Goal: Task Accomplishment & Management: Complete application form

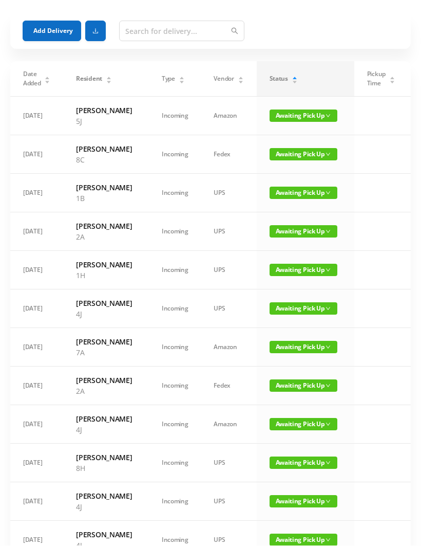
click at [39, 31] on button "Add Delivery" at bounding box center [52, 31] width 59 height 21
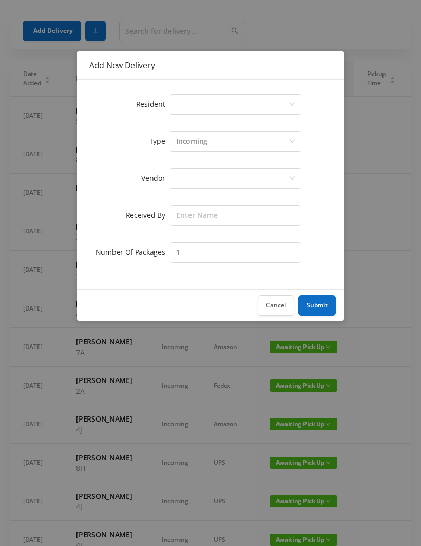
click at [187, 97] on div "Select a person" at bounding box center [232, 105] width 112 height 20
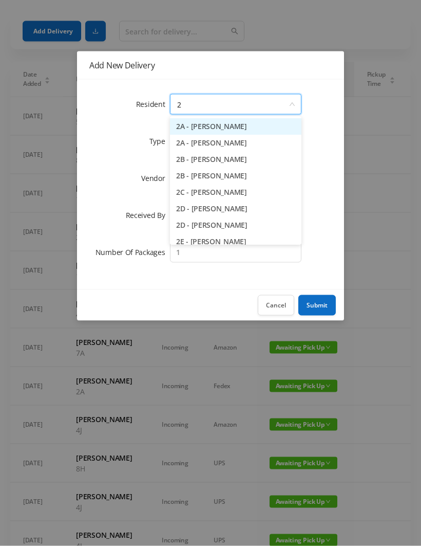
type input "2e"
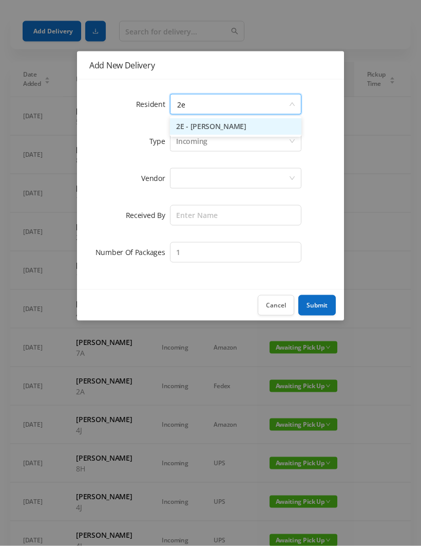
click at [193, 124] on li "2E - [PERSON_NAME]" at bounding box center [236, 127] width 132 height 16
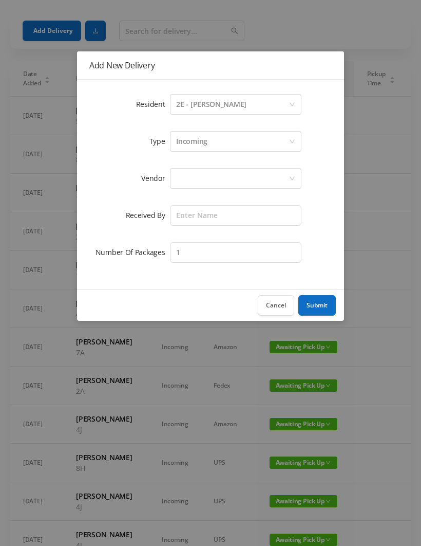
click at [180, 177] on div at bounding box center [232, 178] width 112 height 20
click at [183, 179] on div at bounding box center [232, 178] width 112 height 20
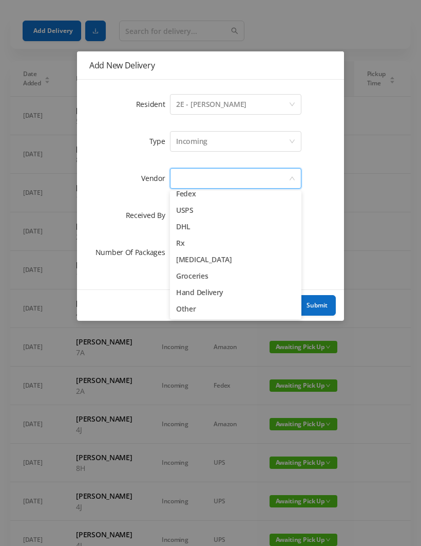
scroll to position [40, 0]
click at [182, 284] on li "Groceries" at bounding box center [236, 276] width 132 height 16
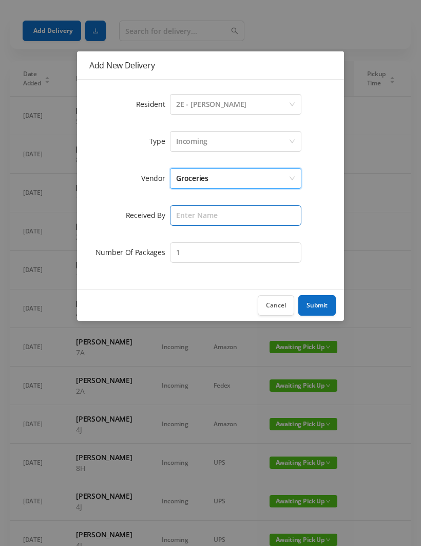
click at [175, 211] on input "text" at bounding box center [236, 215] width 132 height 21
type input "[PERSON_NAME]"
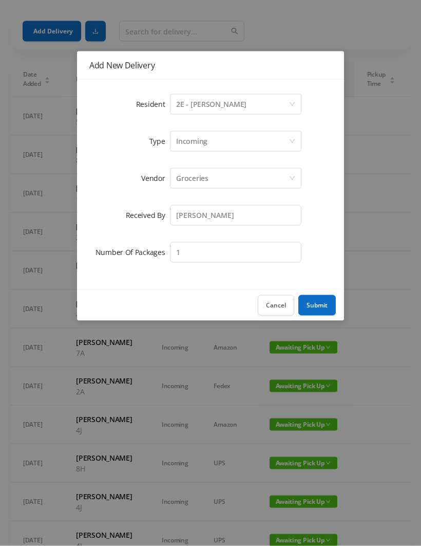
click at [293, 180] on icon "icon: down" at bounding box center [292, 178] width 6 height 6
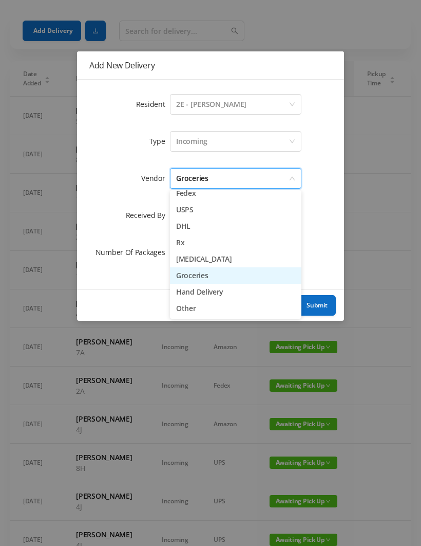
click at [179, 287] on li "Hand Delivery" at bounding box center [236, 292] width 132 height 16
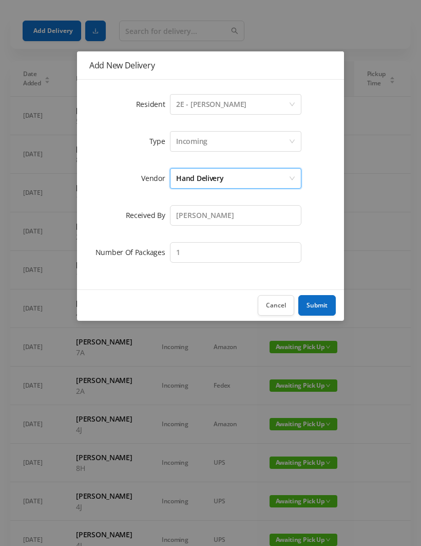
click at [313, 305] on button "Submit" at bounding box center [316, 305] width 37 height 21
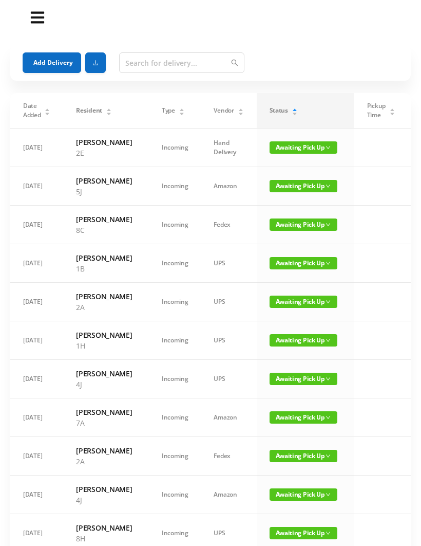
scroll to position [0, 0]
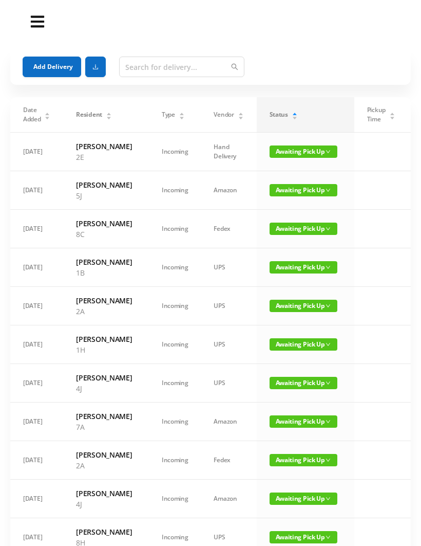
click at [45, 65] on button "Add Delivery" at bounding box center [52, 67] width 59 height 21
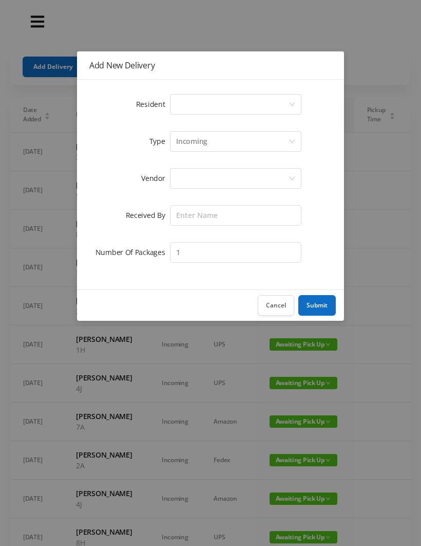
click at [178, 102] on div "Select a person" at bounding box center [232, 105] width 112 height 20
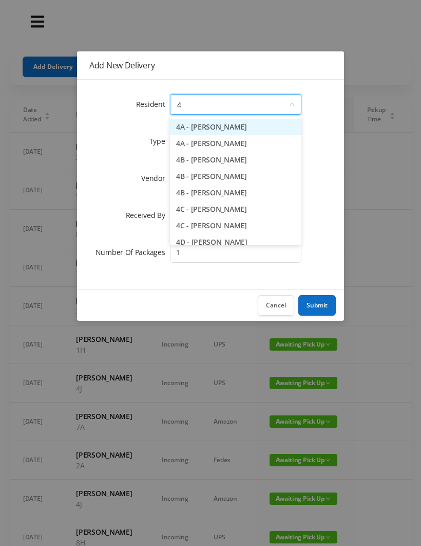
type input "4j"
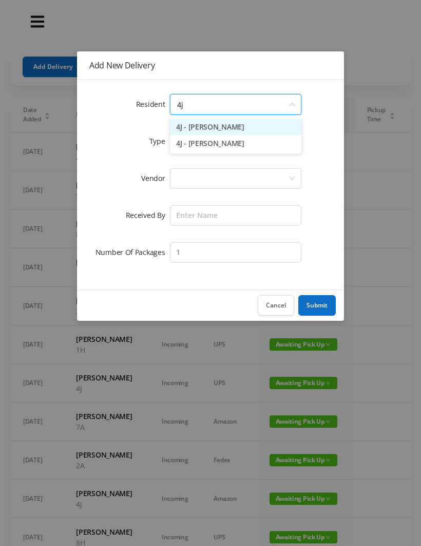
click at [190, 144] on li "4J - [PERSON_NAME]" at bounding box center [236, 143] width 132 height 16
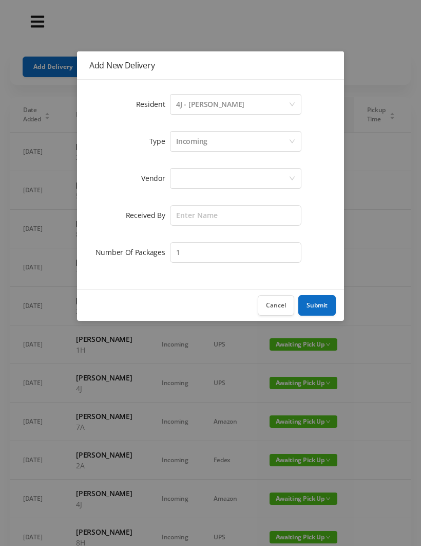
click at [183, 179] on div at bounding box center [232, 178] width 112 height 20
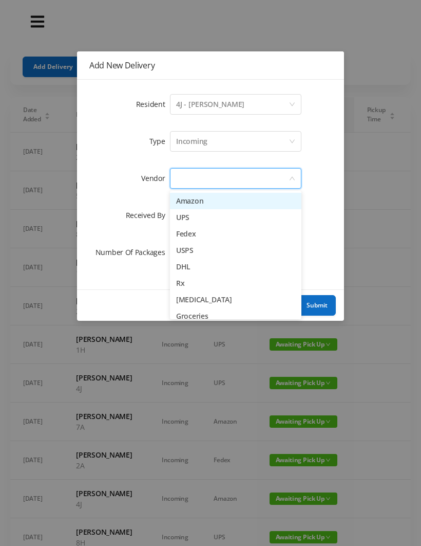
click at [175, 265] on li "DHL" at bounding box center [236, 266] width 132 height 16
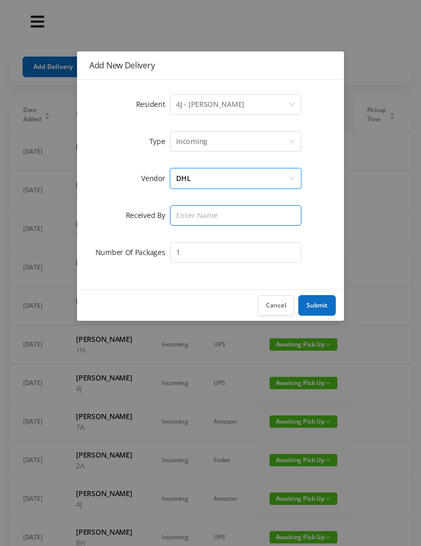
click at [172, 207] on input "text" at bounding box center [236, 215] width 132 height 21
type input "[PERSON_NAME]"
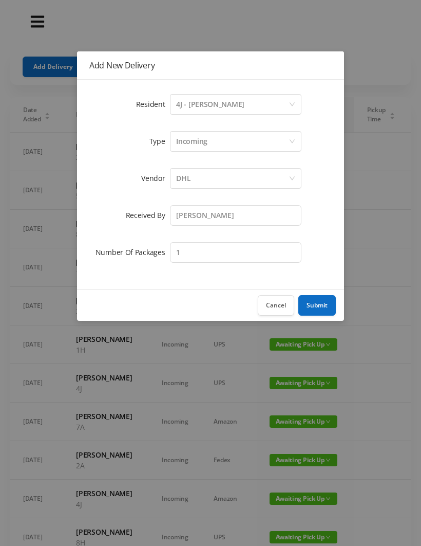
click at [316, 306] on button "Submit" at bounding box center [316, 305] width 37 height 21
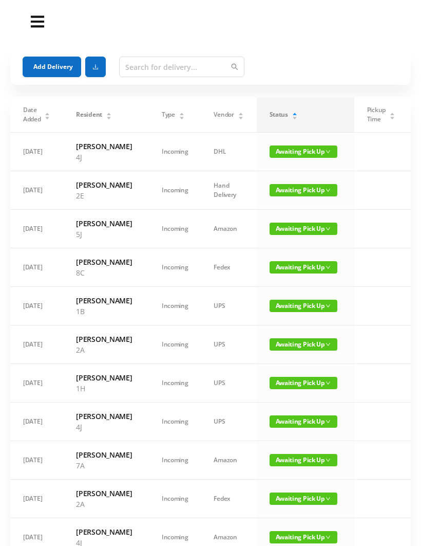
click at [45, 66] on button "Add Delivery" at bounding box center [52, 67] width 59 height 21
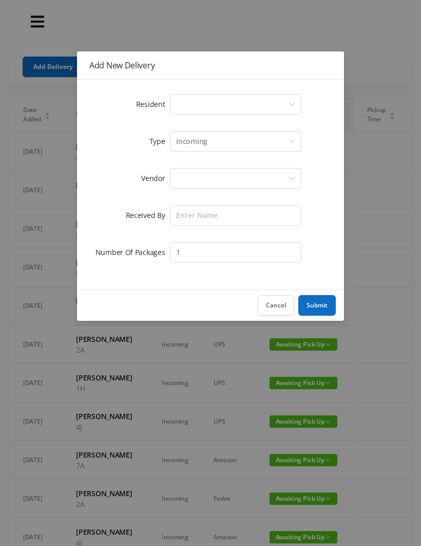
click at [171, 105] on div "Select a person" at bounding box center [236, 104] width 132 height 21
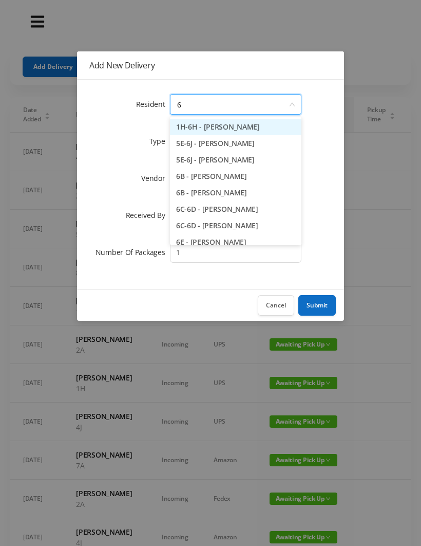
type input "6c"
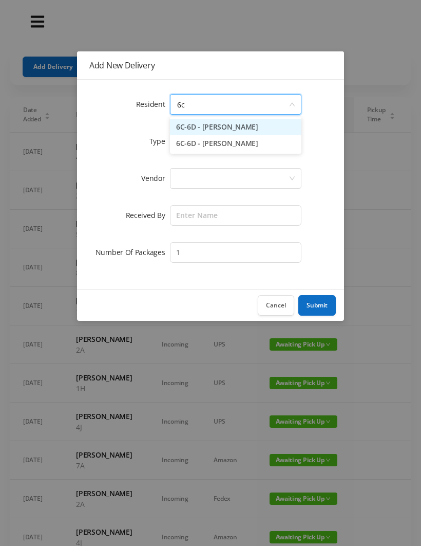
click at [205, 141] on li "6C-6D - [PERSON_NAME]" at bounding box center [236, 143] width 132 height 16
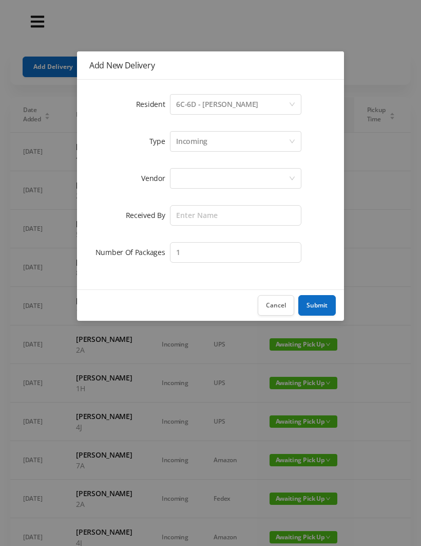
click at [177, 182] on div at bounding box center [232, 178] width 112 height 20
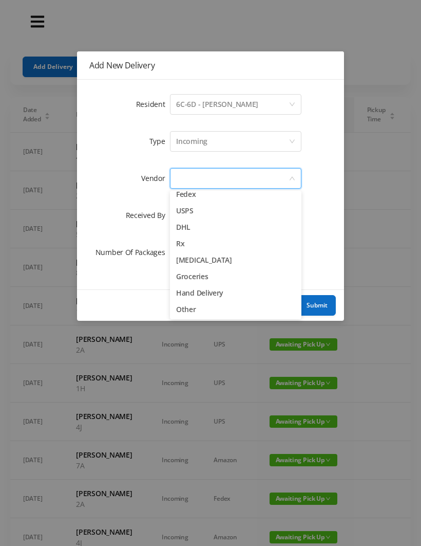
scroll to position [40, 0]
click at [177, 241] on li "Rx" at bounding box center [236, 243] width 132 height 16
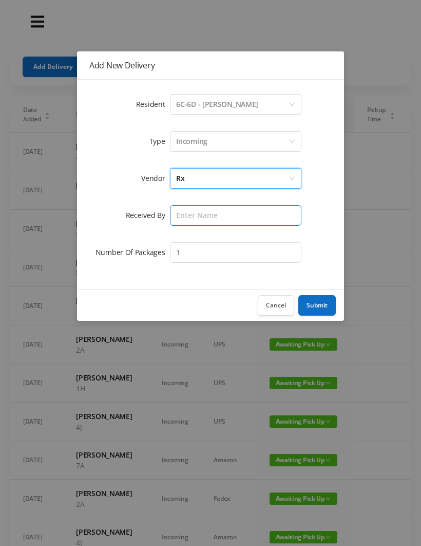
click at [179, 216] on input "text" at bounding box center [236, 215] width 132 height 21
type input "[PERSON_NAME]"
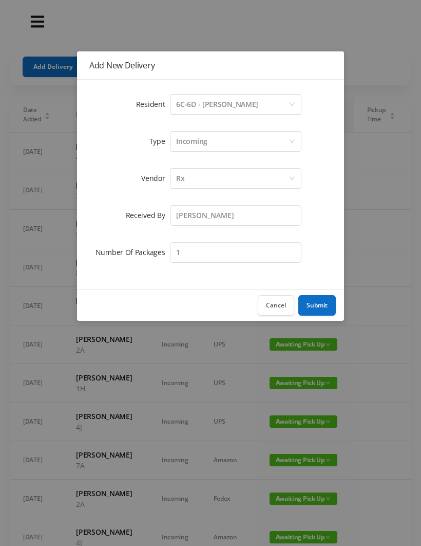
click at [315, 302] on button "Submit" at bounding box center [316, 305] width 37 height 21
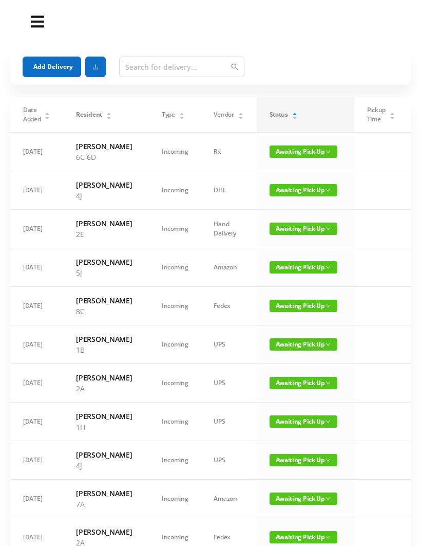
click at [277, 235] on span "Awaiting Pick Up" at bounding box center [304, 228] width 68 height 12
click at [265, 289] on link "Picked Up" at bounding box center [293, 286] width 67 height 16
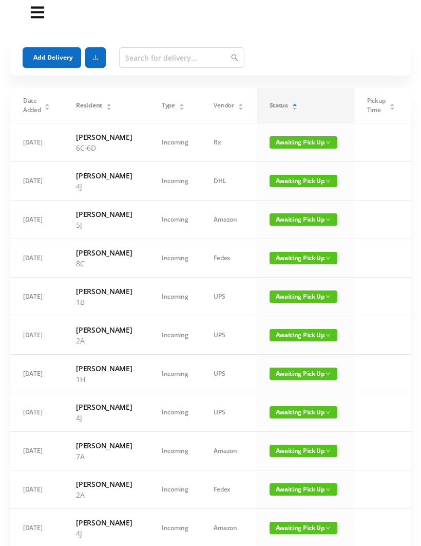
scroll to position [0, 0]
